Goal: Transaction & Acquisition: Obtain resource

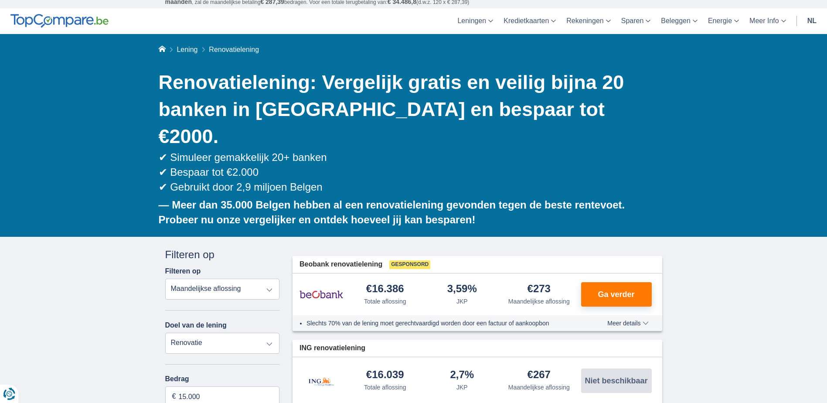
scroll to position [44, 0]
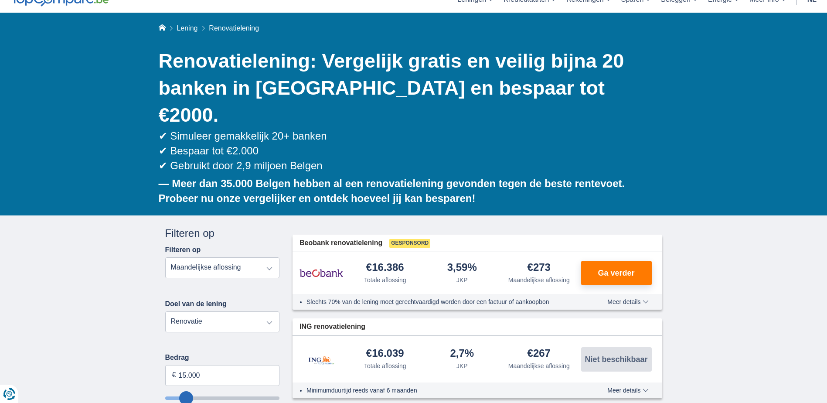
click at [247, 311] on select "Persoonlijke lening Auto Moto / fiets Mobilhome / caravan Renovatie Energie Sch…" at bounding box center [222, 321] width 115 height 21
click at [228, 365] on input "15.000" at bounding box center [222, 375] width 115 height 21
drag, startPoint x: 228, startPoint y: 347, endPoint x: 163, endPoint y: 345, distance: 65.4
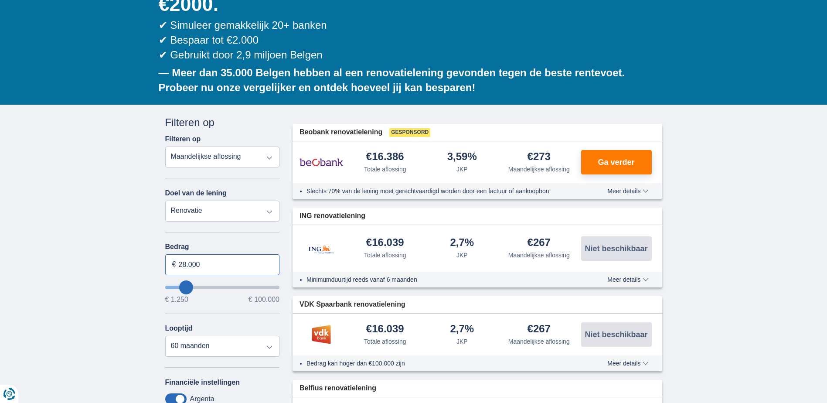
scroll to position [174, 0]
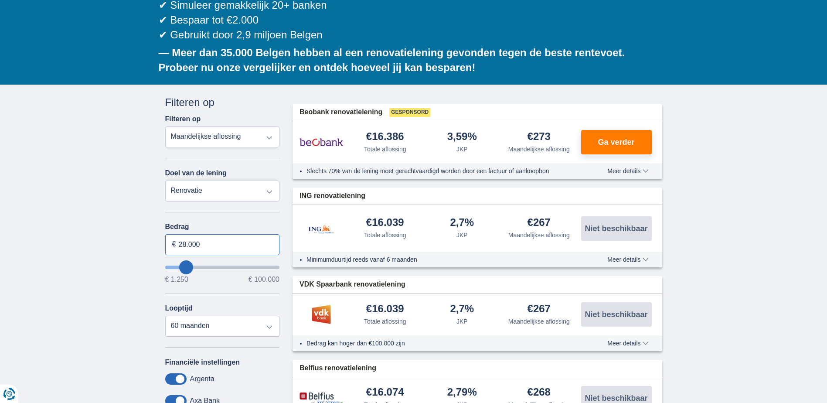
type input "28.000"
type input "28250"
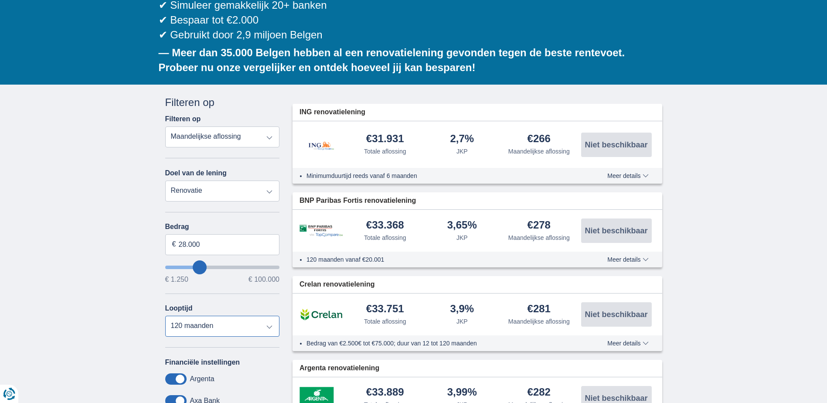
click at [165, 316] on select "12 maanden 18 maanden 24 maanden 30 maanden 36 maanden 42 maanden 48 maanden 60…" at bounding box center [222, 326] width 115 height 21
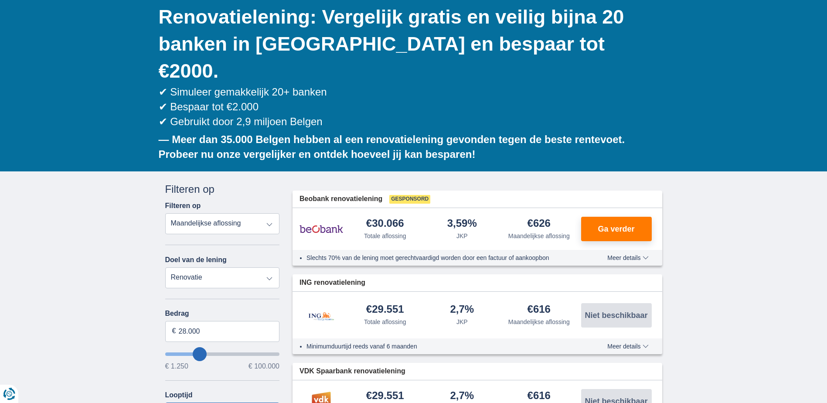
scroll to position [87, 0]
click at [629, 343] on span "Meer details" at bounding box center [627, 346] width 41 height 6
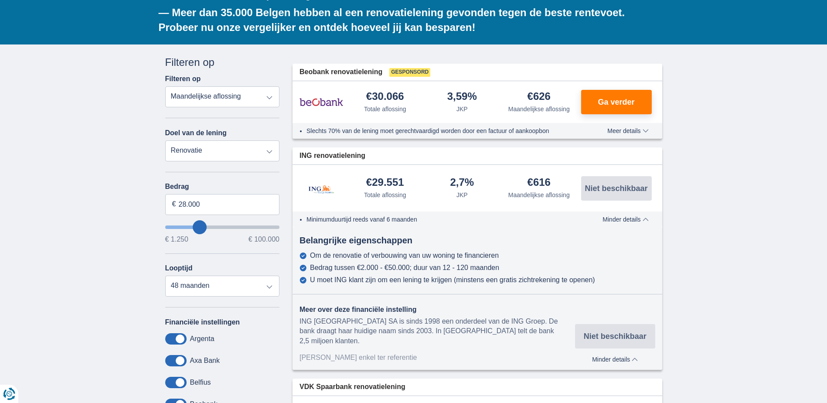
scroll to position [218, 0]
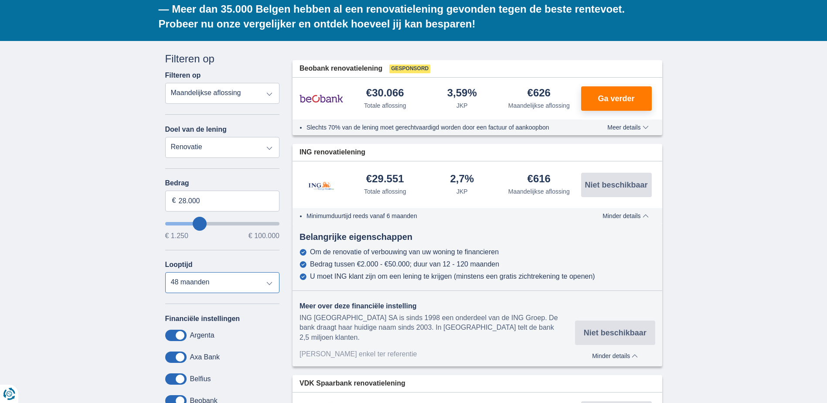
click at [207, 272] on select "12 maanden 18 maanden 24 maanden 30 maanden 36 maanden 42 maanden 48 maanden 60…" at bounding box center [222, 282] width 115 height 21
select select "60"
click at [165, 272] on select "12 maanden 18 maanden 24 maanden 30 maanden 36 maanden 42 maanden 48 maanden 60…" at bounding box center [222, 282] width 115 height 21
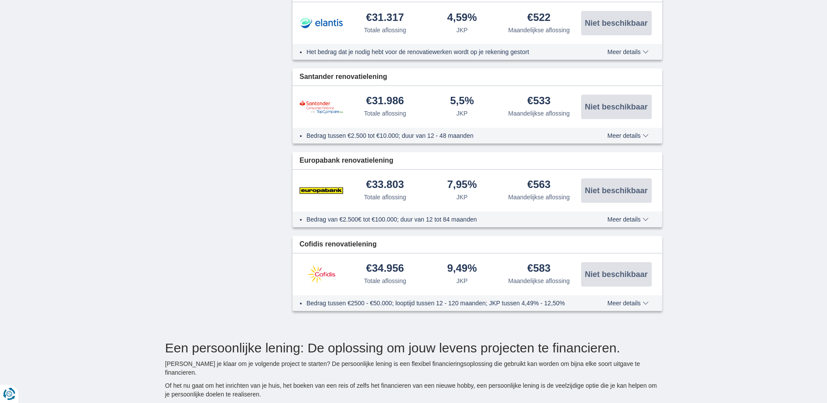
scroll to position [1177, 0]
